Goal: Task Accomplishment & Management: Manage account settings

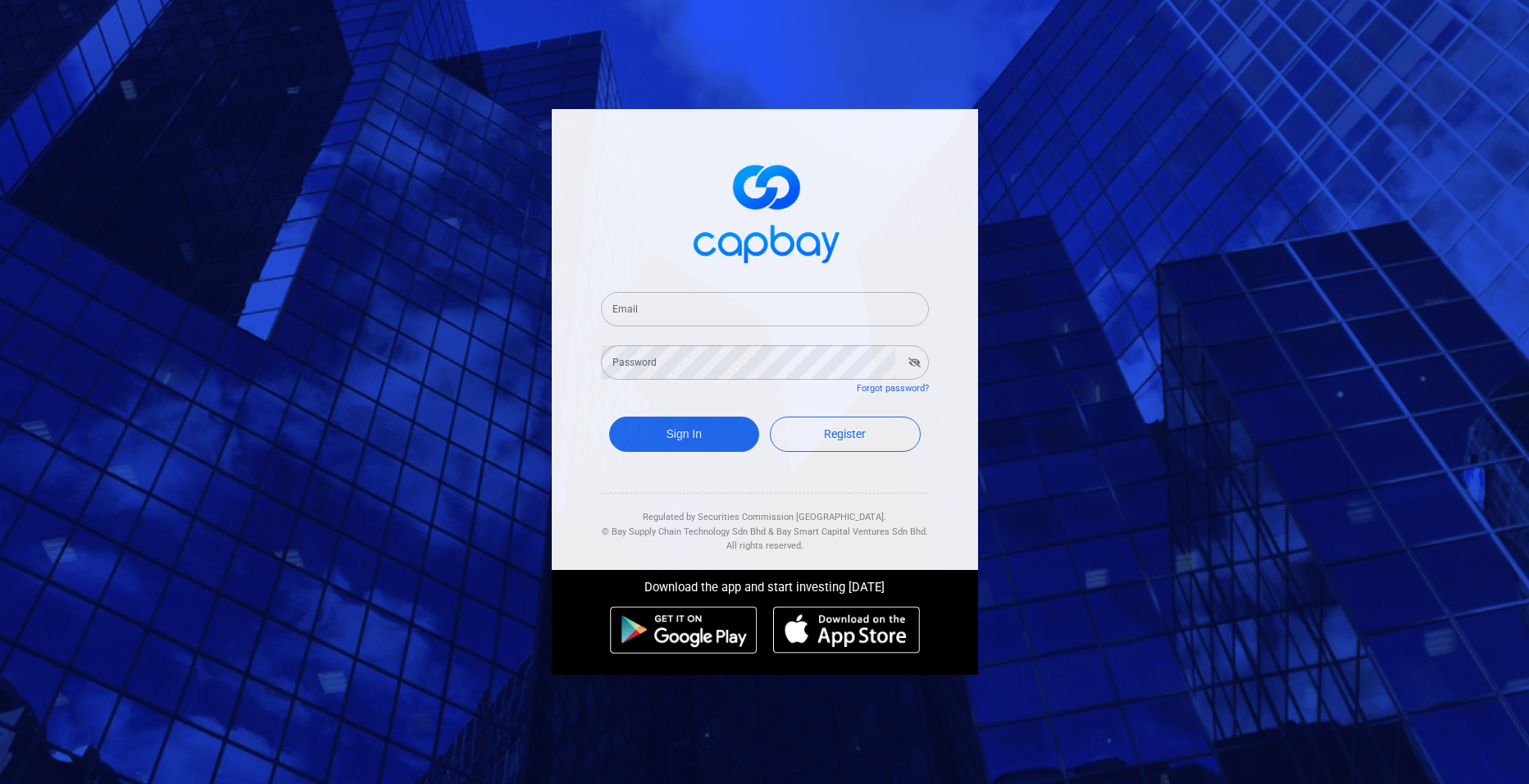
click at [644, 304] on input "Email" at bounding box center [765, 308] width 328 height 34
type input "[EMAIL_ADDRESS][DOMAIN_NAME]"
click at [693, 434] on button "Sign In" at bounding box center [685, 433] width 151 height 35
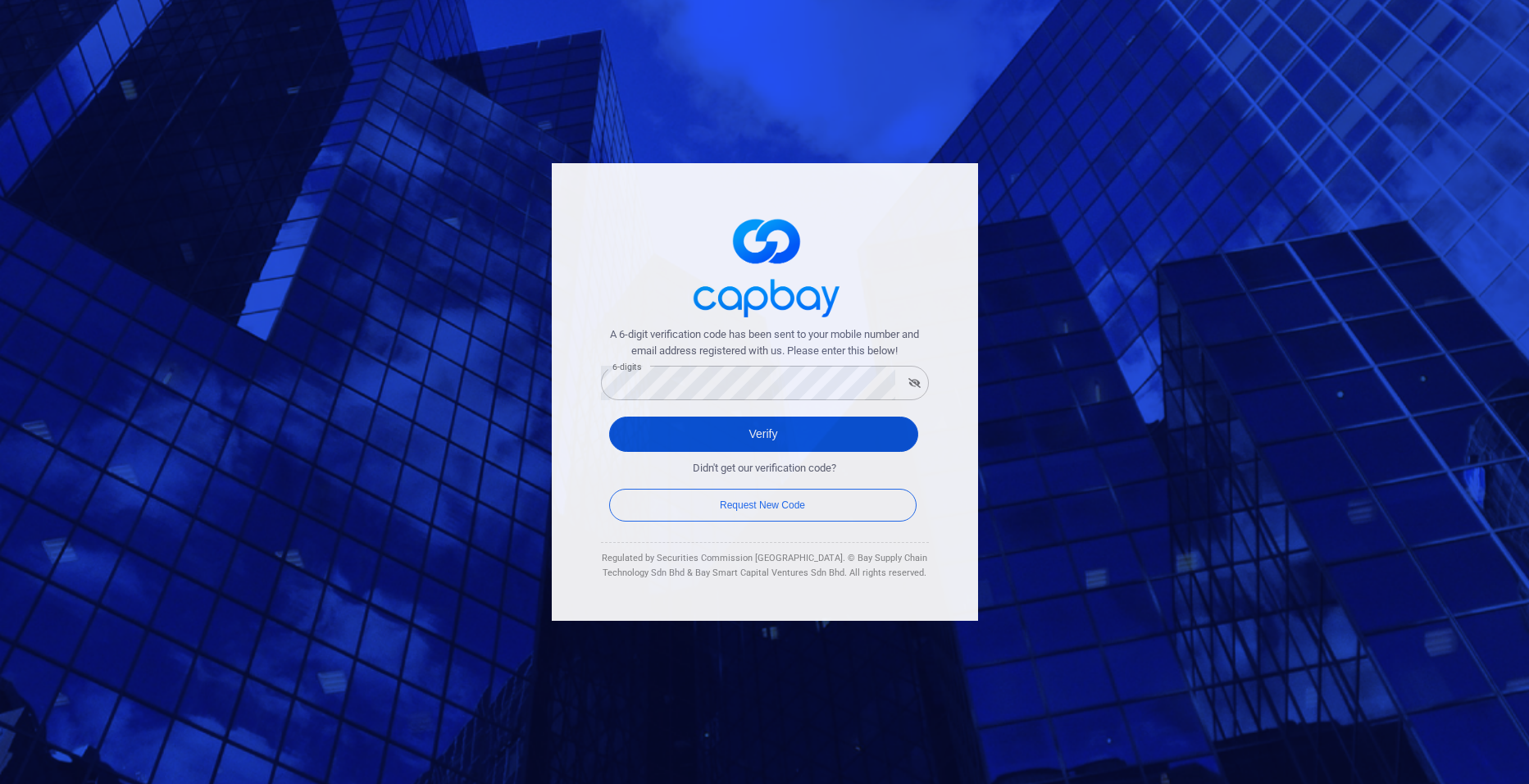
click at [706, 424] on button "Verify" at bounding box center [764, 433] width 309 height 35
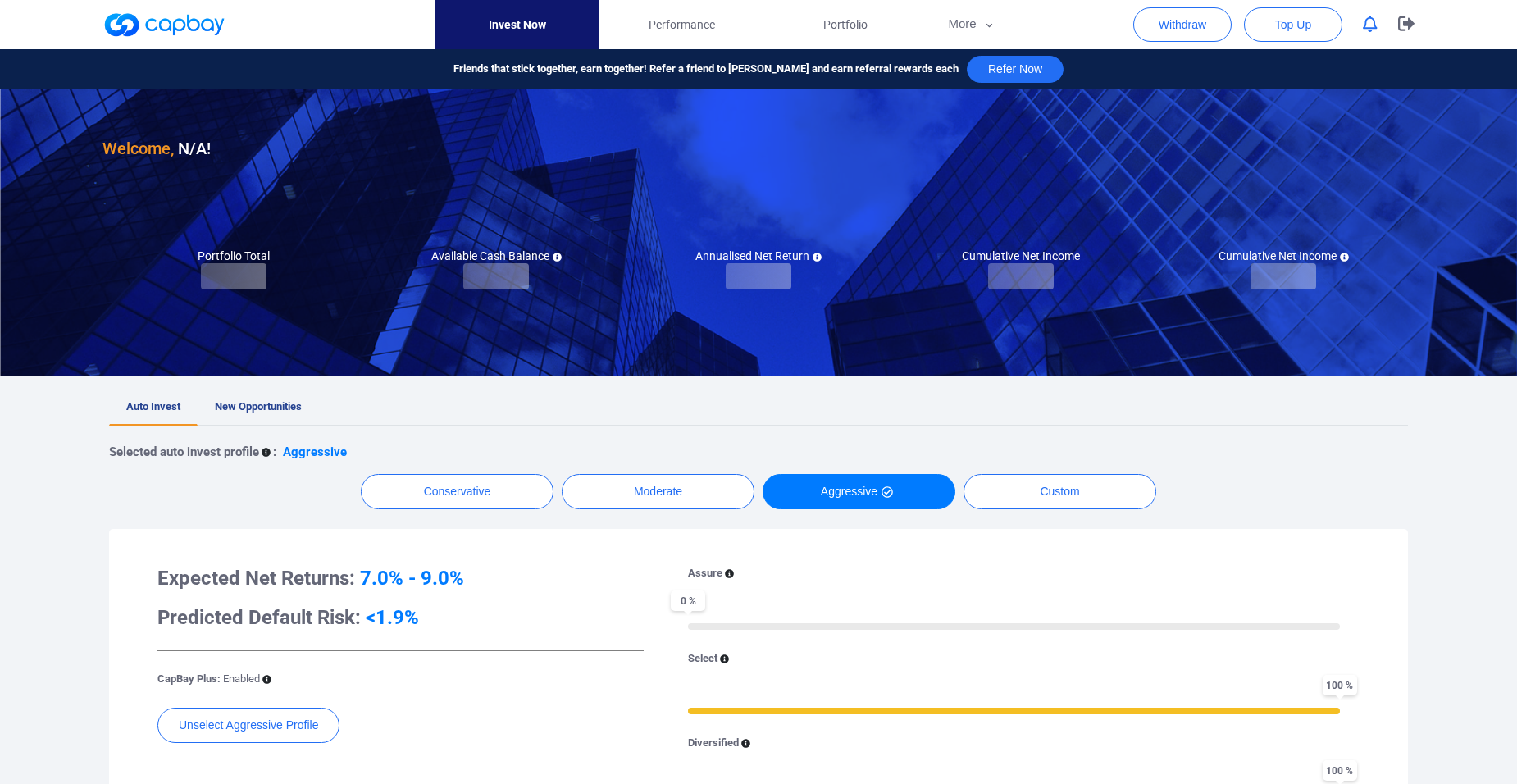
checkbox input "true"
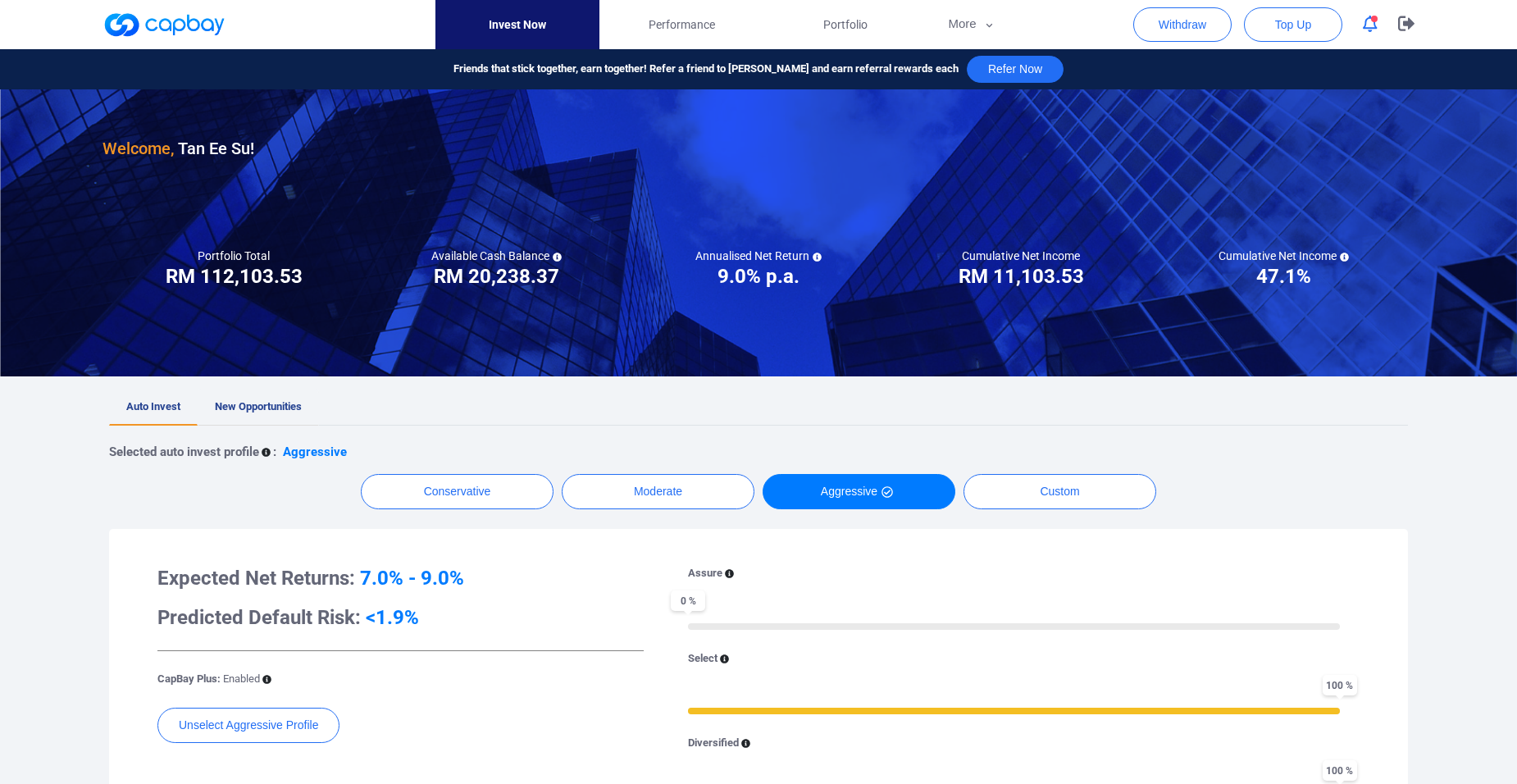
click at [220, 399] on link "New Opportunities" at bounding box center [259, 407] width 122 height 36
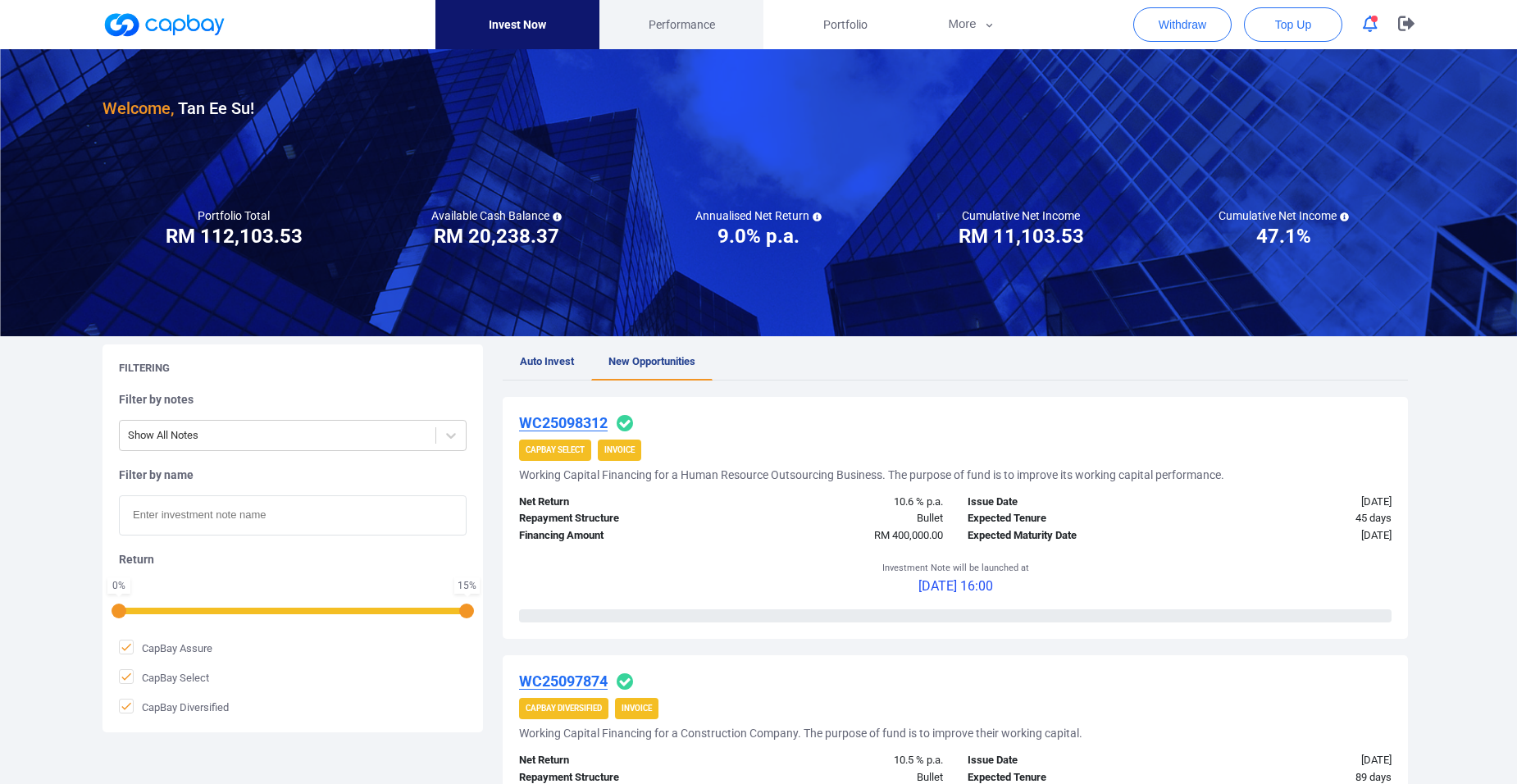
click at [685, 34] on link "Performance" at bounding box center [681, 24] width 164 height 49
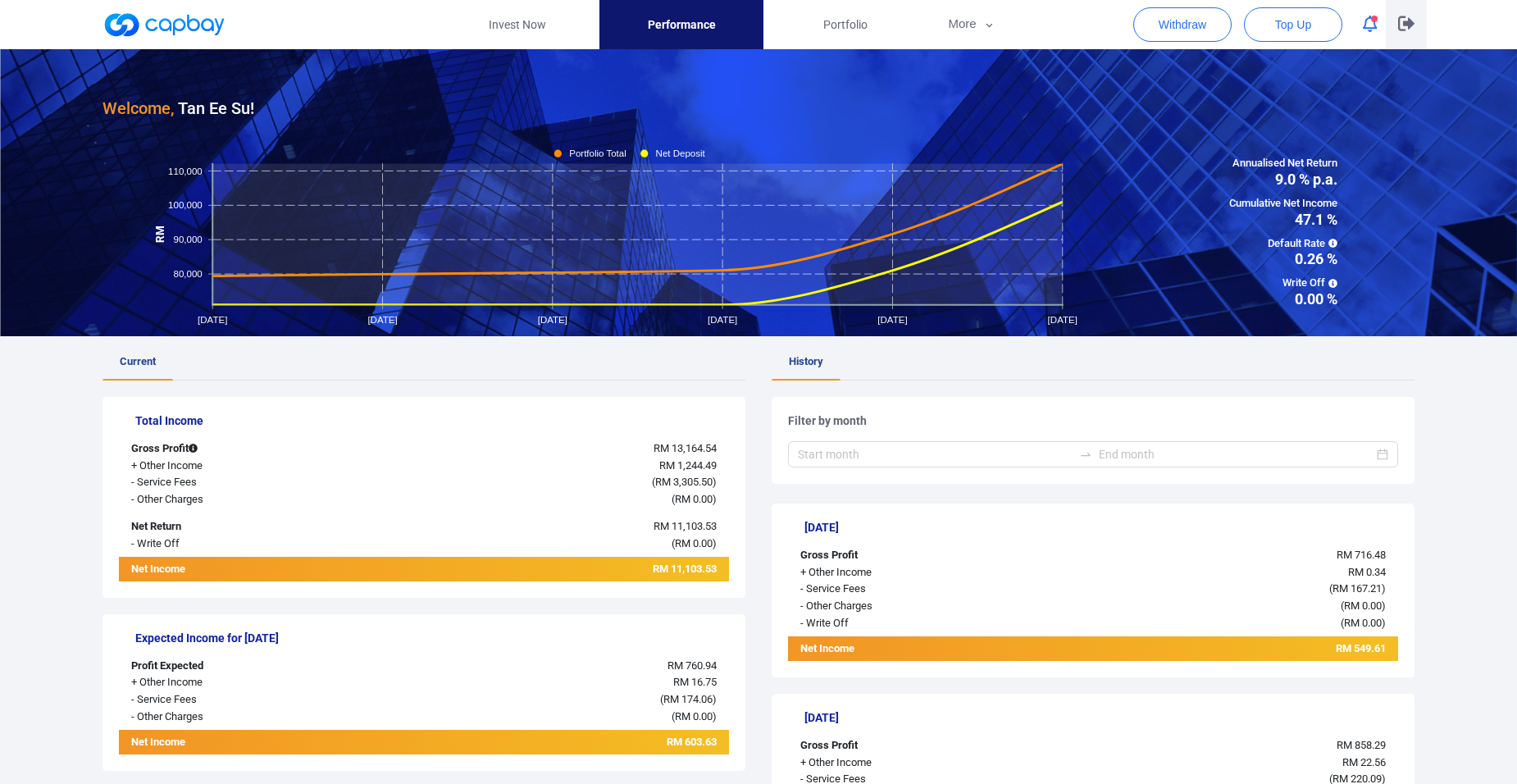
click at [1403, 17] on icon "button" at bounding box center [1407, 24] width 17 height 15
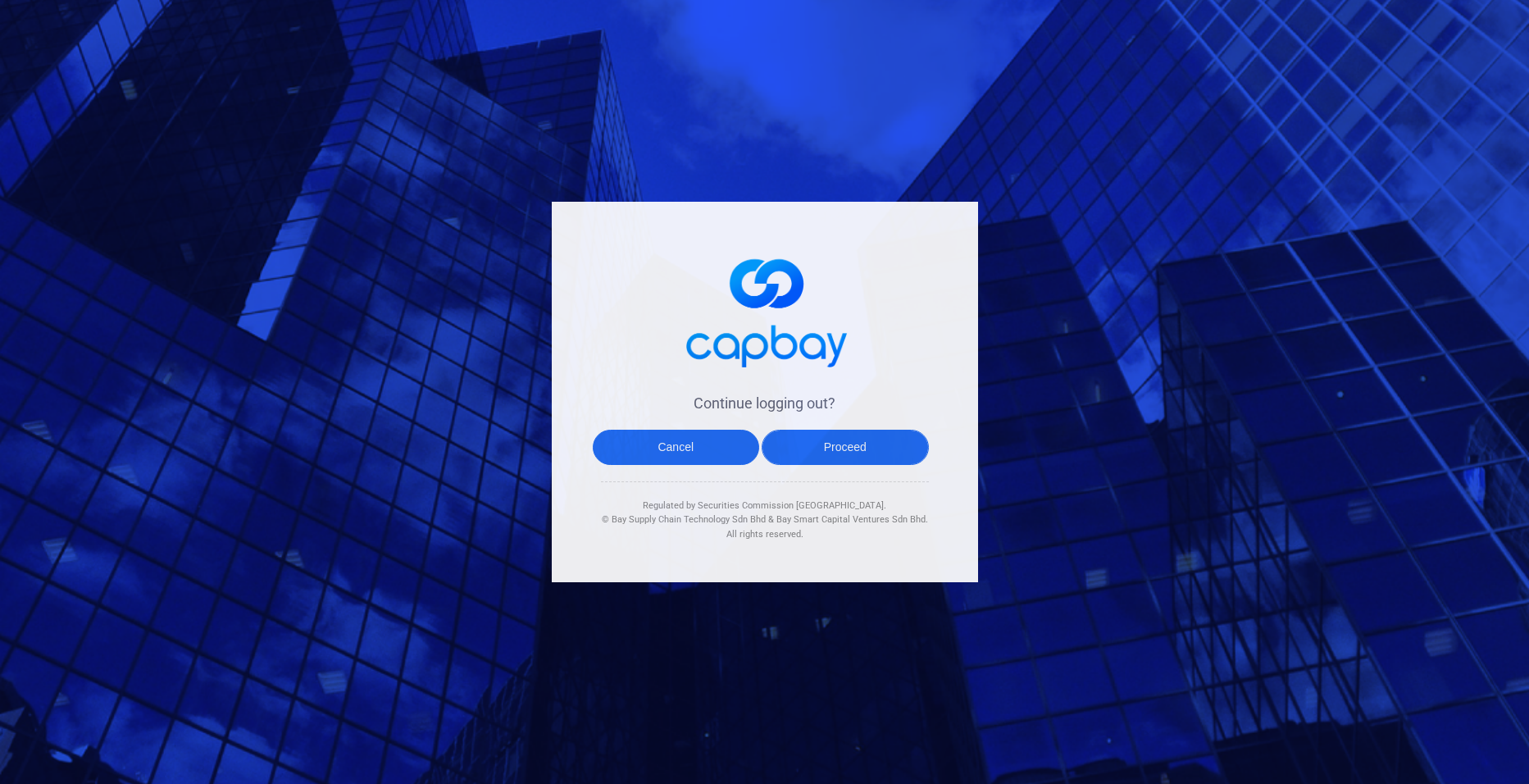
click at [834, 439] on button "Proceed" at bounding box center [845, 447] width 168 height 35
